Goal: Navigation & Orientation: Find specific page/section

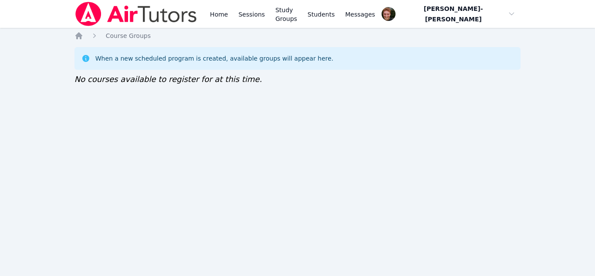
click at [121, 13] on img at bounding box center [135, 14] width 123 height 24
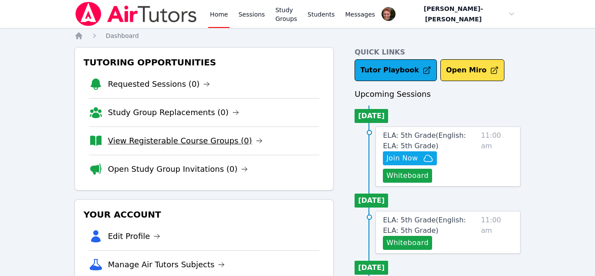
click at [145, 142] on link "View Registerable Course Groups (0)" at bounding box center [185, 141] width 155 height 12
click at [155, 173] on link "Open Study Group Invitations (0)" at bounding box center [178, 169] width 140 height 12
